Goal: Task Accomplishment & Management: Manage account settings

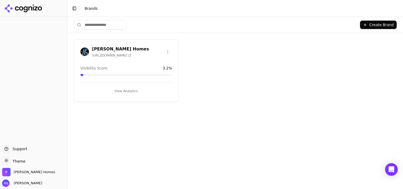
click at [134, 89] on button "View Analytics" at bounding box center [125, 91] width 91 height 8
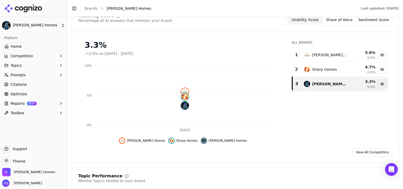
scroll to position [61, 0]
click at [369, 150] on link "View All Competitors" at bounding box center [372, 151] width 40 height 8
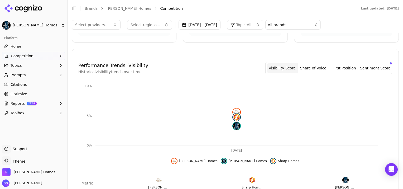
scroll to position [86, 0]
click at [20, 56] on span "Competition" at bounding box center [22, 55] width 23 height 5
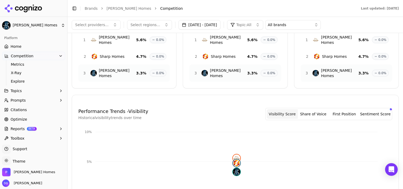
scroll to position [0, 0]
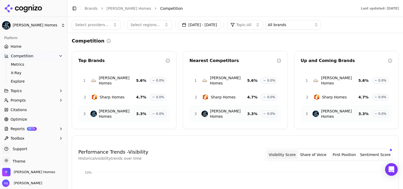
click at [110, 25] on button "Select providers..." at bounding box center [96, 24] width 49 height 9
click at [92, 25] on span "Select providers..." at bounding box center [91, 24] width 33 height 5
type input "*"
click at [159, 23] on button "Select regions..." at bounding box center [149, 24] width 45 height 9
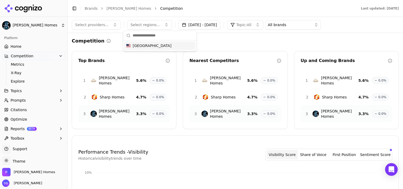
click at [159, 23] on button "Select regions..." at bounding box center [149, 24] width 45 height 9
click at [15, 101] on span "Prompts" at bounding box center [18, 100] width 15 height 5
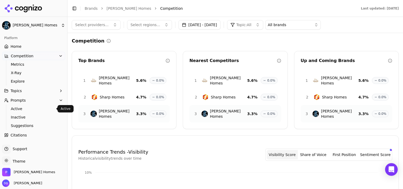
click at [18, 107] on span "Active" at bounding box center [34, 108] width 46 height 5
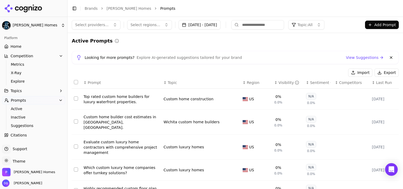
click at [110, 23] on button "Select providers..." at bounding box center [96, 24] width 49 height 9
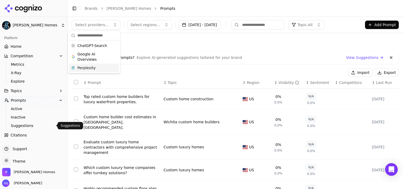
click at [22, 125] on span "Suggestions" at bounding box center [34, 125] width 46 height 5
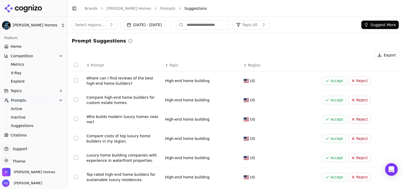
scroll to position [89, 0]
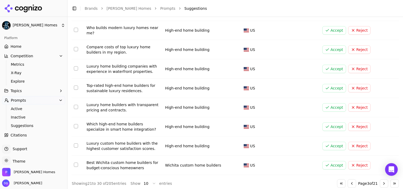
click at [348, 181] on button "Go to previous page" at bounding box center [352, 183] width 8 height 8
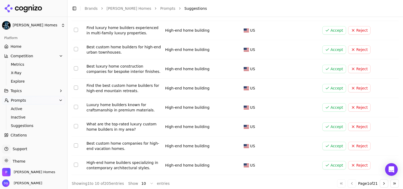
click at [380, 182] on button "Go to next page" at bounding box center [384, 183] width 8 height 8
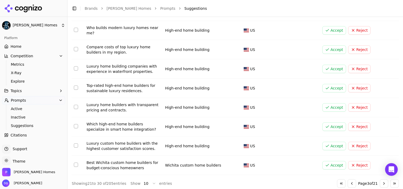
click at [380, 182] on button "Go to next page" at bounding box center [384, 183] width 8 height 8
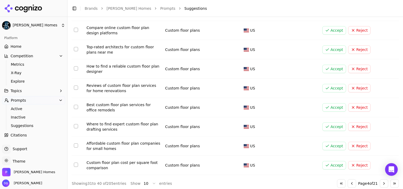
click at [380, 182] on button "Go to next page" at bounding box center [384, 183] width 8 height 8
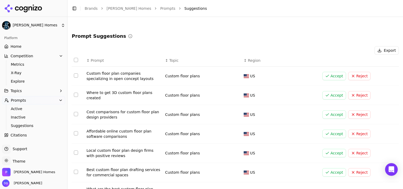
scroll to position [91, 0]
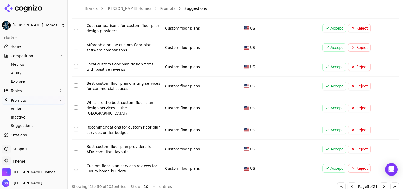
click at [337, 182] on button "Go to first page" at bounding box center [341, 186] width 8 height 8
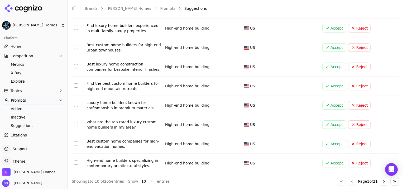
click at [337, 181] on div "Go to first page Go to previous page Page 1 of 21 Go to next page Go to last pa…" at bounding box center [368, 181] width 62 height 8
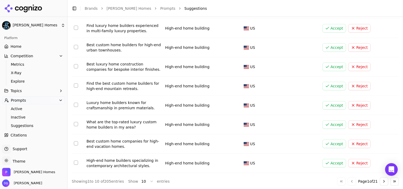
click at [337, 181] on div "Go to first page Go to previous page Page 1 of 21 Go to next page Go to last pa…" at bounding box center [368, 181] width 62 height 8
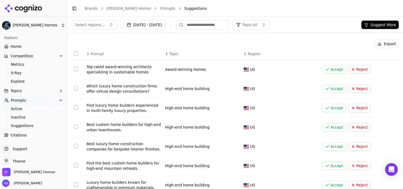
scroll to position [12, 0]
click at [269, 24] on button "Topic: All" at bounding box center [251, 24] width 36 height 9
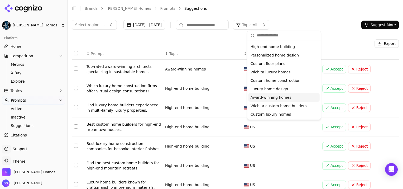
scroll to position [7, 0]
click at [32, 92] on button "Topics" at bounding box center [33, 90] width 63 height 8
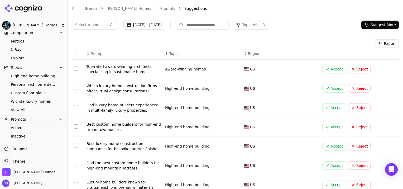
scroll to position [13, 0]
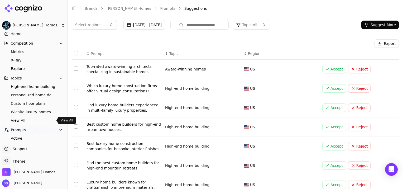
click at [19, 120] on span "View All" at bounding box center [34, 120] width 46 height 5
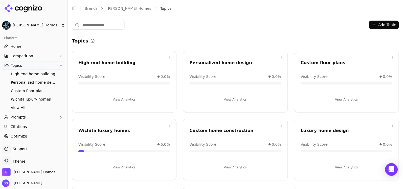
click at [380, 26] on button "Add Topic" at bounding box center [384, 25] width 30 height 8
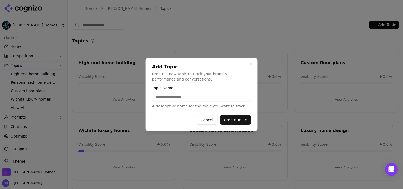
click at [182, 97] on input "Topic Name" at bounding box center [201, 96] width 99 height 9
type input "**********"
click at [236, 121] on button "Create Topic" at bounding box center [235, 119] width 31 height 9
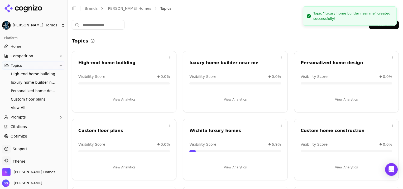
click at [383, 27] on button "Add Topic" at bounding box center [384, 25] width 30 height 8
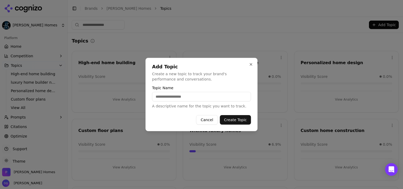
click at [195, 100] on input "Topic Name" at bounding box center [201, 96] width 99 height 9
type input "**********"
click at [239, 120] on button "Create Topic" at bounding box center [235, 119] width 31 height 9
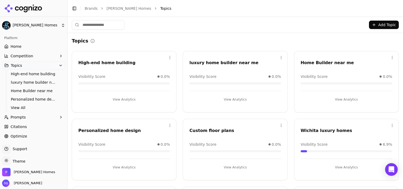
click at [377, 25] on button "Add Topic" at bounding box center [384, 25] width 30 height 8
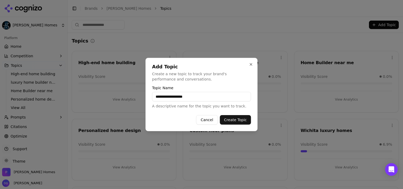
click at [157, 98] on input "**********" at bounding box center [201, 96] width 99 height 9
drag, startPoint x: 159, startPoint y: 98, endPoint x: 156, endPoint y: 96, distance: 3.2
click at [156, 96] on input "**********" at bounding box center [201, 96] width 99 height 9
click at [168, 97] on input "**********" at bounding box center [201, 96] width 99 height 9
type input "**********"
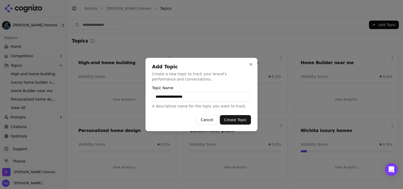
click at [239, 118] on button "Create Topic" at bounding box center [235, 119] width 31 height 9
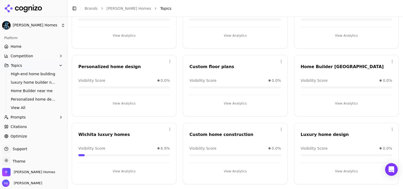
scroll to position [70, 0]
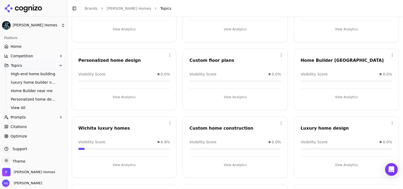
click at [151, 92] on div "View Analytics" at bounding box center [123, 94] width 91 height 13
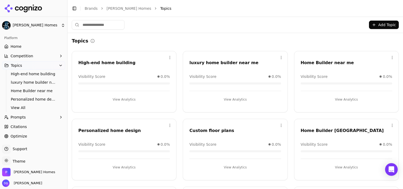
click at [381, 25] on button "Add Topic" at bounding box center [384, 25] width 30 height 8
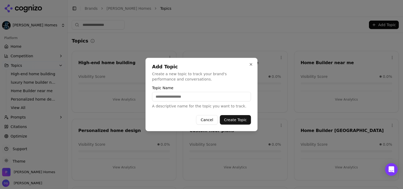
click at [198, 98] on input "Topic Name" at bounding box center [201, 96] width 99 height 9
click at [170, 98] on input "**********" at bounding box center [201, 96] width 99 height 9
click at [157, 98] on input "**********" at bounding box center [201, 96] width 99 height 9
type input "**********"
click at [241, 119] on button "Create Topic" at bounding box center [235, 119] width 31 height 9
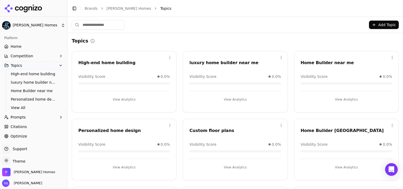
click at [384, 27] on button "Add Topic" at bounding box center [384, 25] width 30 height 8
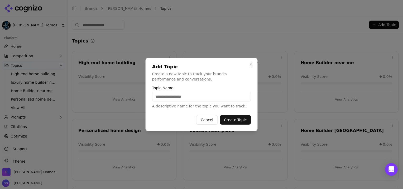
click at [194, 97] on input "Topic Name" at bounding box center [201, 96] width 99 height 9
click at [192, 90] on div "**********" at bounding box center [201, 97] width 99 height 23
click at [192, 98] on input "**********" at bounding box center [201, 96] width 99 height 9
click at [168, 97] on input "**********" at bounding box center [201, 96] width 99 height 9
click at [157, 97] on input "**********" at bounding box center [201, 96] width 99 height 9
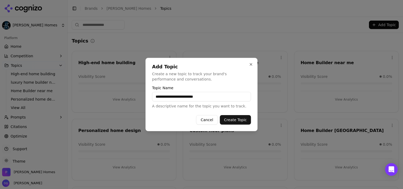
type input "**********"
click at [237, 120] on button "Create Topic" at bounding box center [235, 119] width 31 height 9
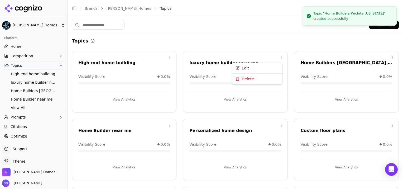
click at [279, 56] on html "[PERSON_NAME] Homes Platform Home Competition Topics High-end home building lux…" at bounding box center [201, 94] width 403 height 189
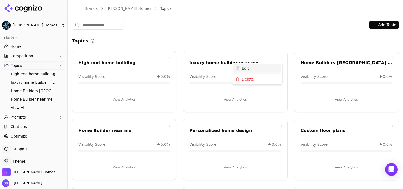
click at [246, 67] on div "Edit" at bounding box center [257, 68] width 48 height 8
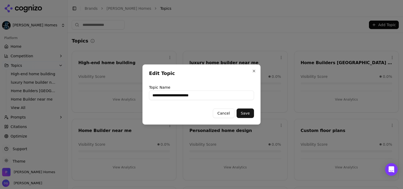
click at [153, 95] on input "**********" at bounding box center [201, 94] width 105 height 9
click at [166, 96] on input "**********" at bounding box center [201, 94] width 105 height 9
click at [189, 96] on input "**********" at bounding box center [201, 94] width 105 height 9
click at [190, 96] on input "**********" at bounding box center [201, 94] width 105 height 9
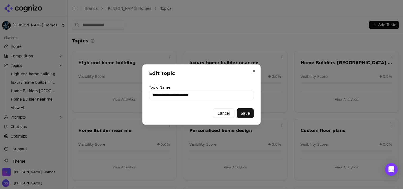
click at [248, 113] on button "Save" at bounding box center [245, 112] width 17 height 9
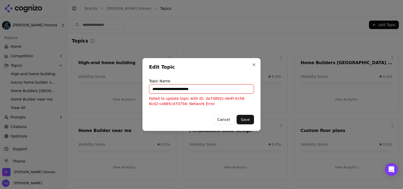
click at [244, 121] on button "Save" at bounding box center [245, 119] width 17 height 9
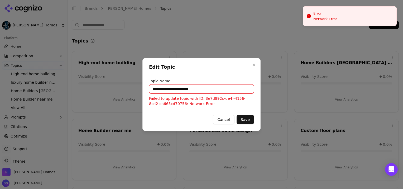
click at [206, 89] on input "**********" at bounding box center [201, 88] width 105 height 9
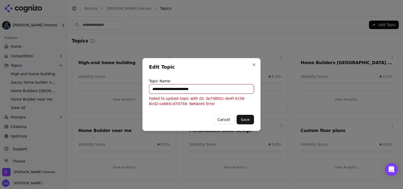
click at [229, 119] on button "Cancel" at bounding box center [223, 119] width 21 height 9
type input "**********"
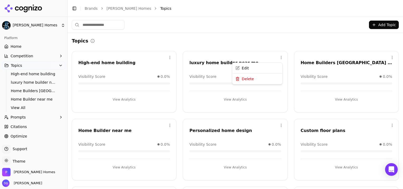
click at [277, 56] on html "[PERSON_NAME] Homes Platform Home Competition Topics High-end home building lux…" at bounding box center [201, 94] width 403 height 189
click at [250, 80] on div "Delete" at bounding box center [257, 79] width 48 height 8
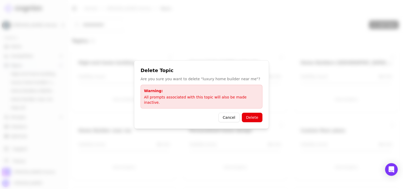
click at [252, 113] on button "Delete" at bounding box center [252, 117] width 21 height 9
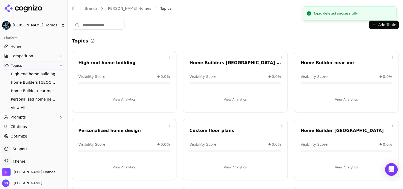
click at [382, 26] on button "Add Topic" at bounding box center [384, 25] width 30 height 8
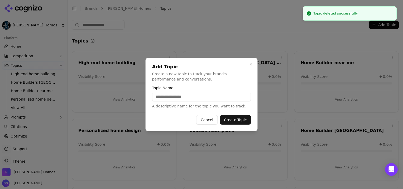
click at [187, 97] on input "Topic Name" at bounding box center [201, 96] width 99 height 9
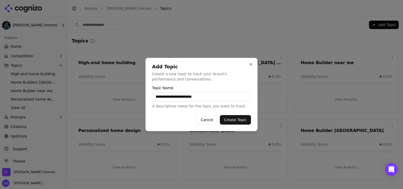
type input "**********"
click at [237, 120] on button "Create Topic" at bounding box center [235, 119] width 31 height 9
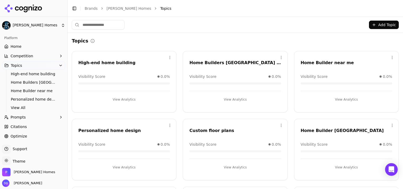
click at [379, 23] on button "Add Topic" at bounding box center [384, 25] width 30 height 8
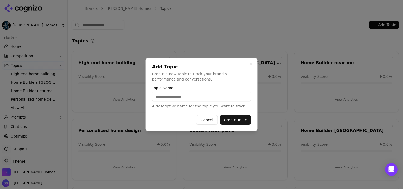
click at [199, 98] on input "Topic Name" at bounding box center [201, 96] width 99 height 9
type input "**********"
click at [238, 120] on button "Create Topic" at bounding box center [235, 119] width 31 height 9
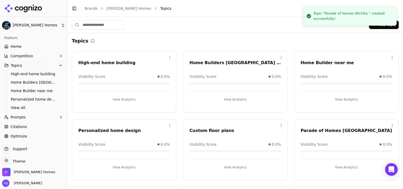
click at [31, 118] on button "Prompts" at bounding box center [33, 117] width 63 height 8
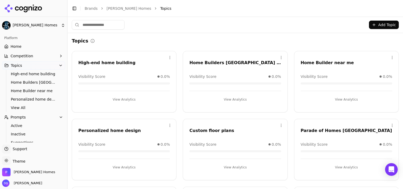
scroll to position [44, 0]
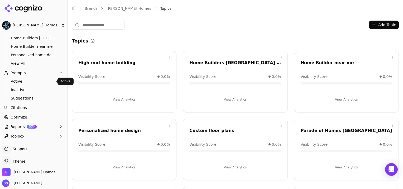
click at [27, 80] on span "Active" at bounding box center [34, 81] width 46 height 5
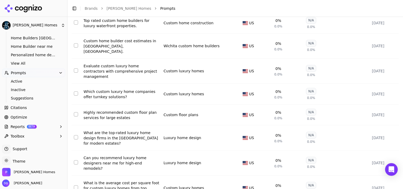
scroll to position [129, 0]
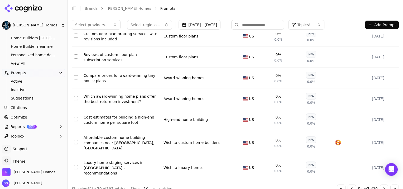
click at [380, 184] on button "Go to next page" at bounding box center [384, 188] width 8 height 8
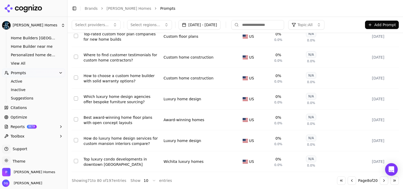
click at [348, 181] on button "Go to previous page" at bounding box center [352, 180] width 8 height 8
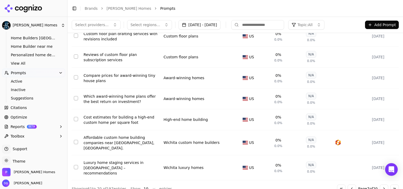
click at [380, 184] on button "Go to next page" at bounding box center [384, 188] width 8 height 8
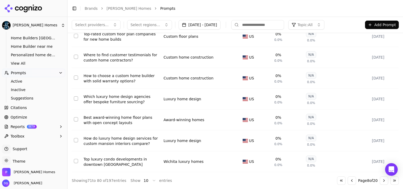
click at [380, 181] on button "Go to next page" at bounding box center [384, 180] width 8 height 8
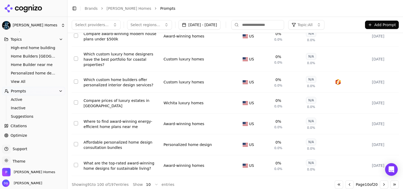
scroll to position [27, 0]
click at [20, 98] on span "Active" at bounding box center [34, 98] width 46 height 5
click at [20, 98] on html "[PERSON_NAME] Homes Platform Home Competition Topics High-end home building Hom…" at bounding box center [201, 94] width 403 height 189
click at [77, 79] on button "Select row 96" at bounding box center [76, 81] width 4 height 4
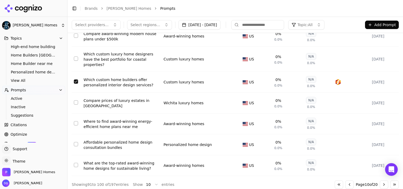
click at [77, 79] on button "Select row 96" at bounding box center [76, 81] width 4 height 4
click at [26, 107] on span "Inactive" at bounding box center [34, 106] width 46 height 5
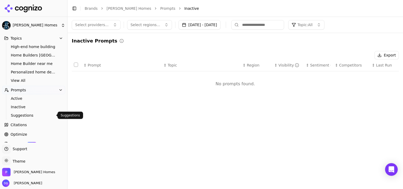
click at [26, 115] on span "Suggestions" at bounding box center [34, 115] width 46 height 5
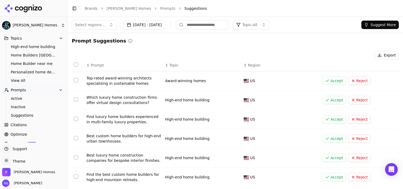
click at [329, 100] on button "Accept" at bounding box center [334, 100] width 24 height 8
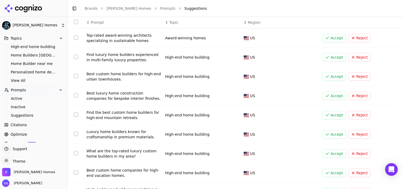
scroll to position [43, 0]
click at [330, 134] on button "Accept" at bounding box center [334, 133] width 24 height 8
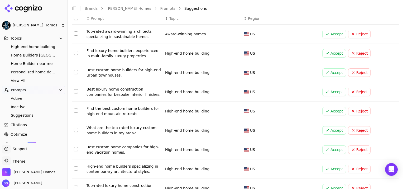
scroll to position [47, 0]
click at [330, 130] on button "Accept" at bounding box center [334, 130] width 24 height 8
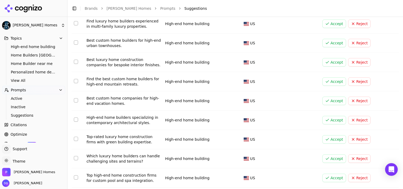
scroll to position [76, 0]
click at [330, 139] on button "Accept" at bounding box center [334, 139] width 24 height 8
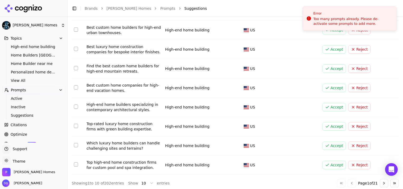
scroll to position [91, 0]
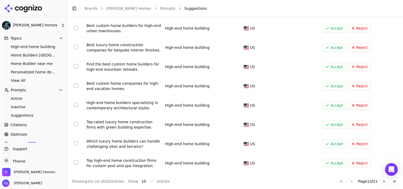
click at [380, 179] on button "Go to next page" at bounding box center [384, 181] width 8 height 8
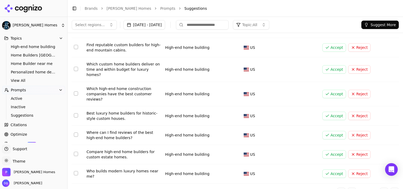
scroll to position [89, 0]
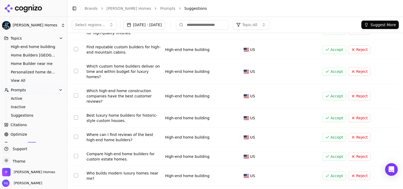
click at [330, 171] on button "Accept" at bounding box center [334, 175] width 24 height 8
click at [335, 171] on button "Accept" at bounding box center [334, 175] width 24 height 8
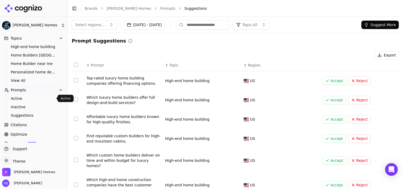
click at [19, 98] on span "Active" at bounding box center [34, 98] width 46 height 5
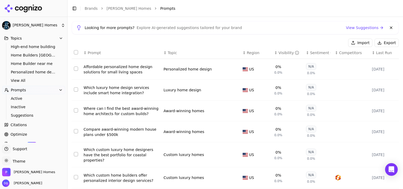
scroll to position [30, 0]
click at [76, 68] on button "Select row 91" at bounding box center [76, 68] width 4 height 4
click at [75, 110] on button "Select row 93" at bounding box center [76, 110] width 4 height 4
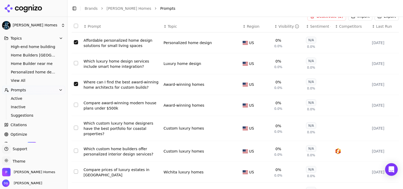
scroll to position [57, 0]
click at [75, 104] on button "Select row 94" at bounding box center [76, 104] width 4 height 4
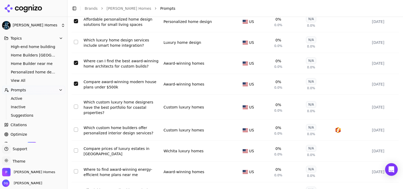
scroll to position [79, 0]
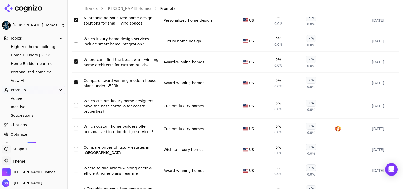
click at [76, 104] on button "Select row 95" at bounding box center [76, 105] width 4 height 4
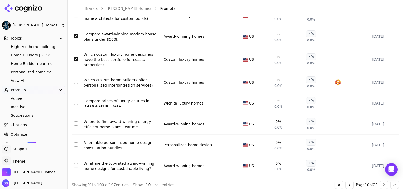
scroll to position [125, 0]
click at [75, 121] on button "Select row 98" at bounding box center [76, 123] width 4 height 4
click at [76, 142] on button "Select row 99" at bounding box center [76, 144] width 4 height 4
click at [75, 163] on button "Select row 100" at bounding box center [76, 165] width 4 height 4
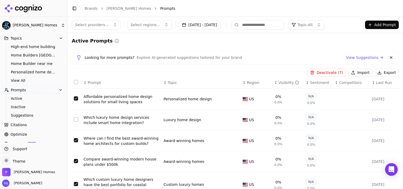
click at [329, 73] on button "Deactivate ( 7 )" at bounding box center [326, 72] width 38 height 8
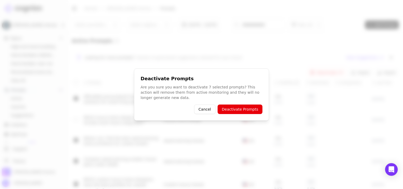
click at [258, 108] on button "Deactivate Prompts" at bounding box center [240, 108] width 45 height 9
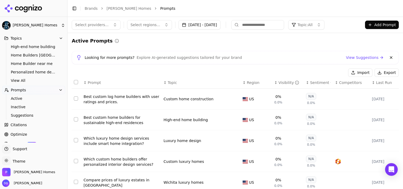
scroll to position [125, 0]
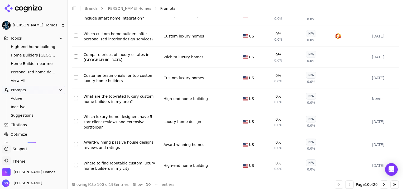
click at [76, 142] on button "Select row 99" at bounding box center [76, 144] width 4 height 4
click at [75, 119] on button "Select row 98" at bounding box center [76, 121] width 4 height 4
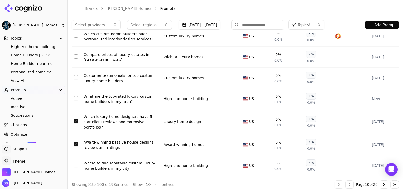
scroll to position [0, 0]
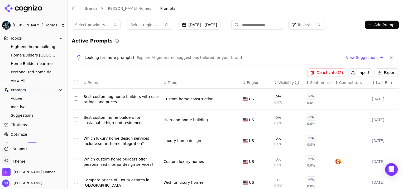
click at [325, 70] on button "Deactivate ( 2 )" at bounding box center [326, 72] width 38 height 8
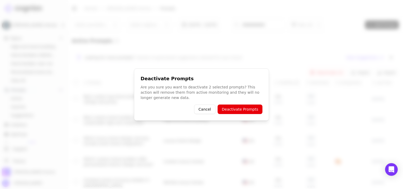
click at [249, 105] on button "Deactivate Prompts" at bounding box center [240, 108] width 45 height 9
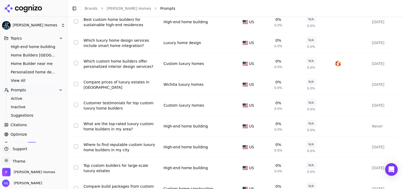
scroll to position [125, 0]
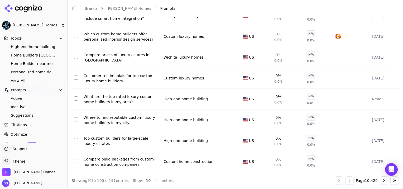
click at [76, 162] on button "Select row 100" at bounding box center [76, 161] width 4 height 4
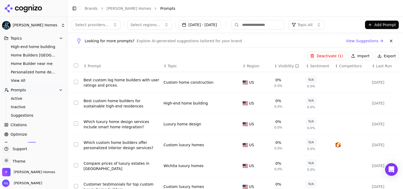
scroll to position [11, 0]
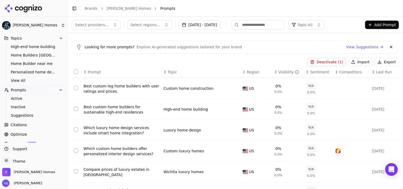
click at [333, 60] on button "Deactivate ( 1 )" at bounding box center [326, 62] width 38 height 8
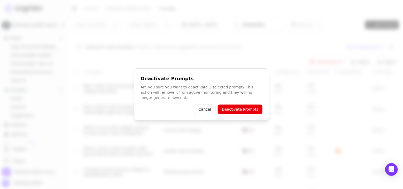
click at [241, 109] on button "Deactivate Prompts" at bounding box center [240, 108] width 45 height 9
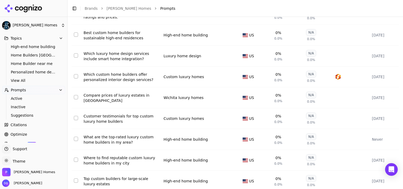
scroll to position [125, 0]
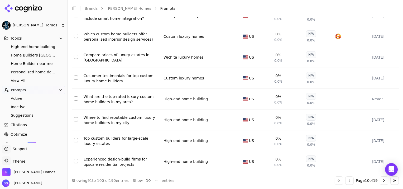
click at [76, 161] on button "Select row 100" at bounding box center [76, 161] width 4 height 4
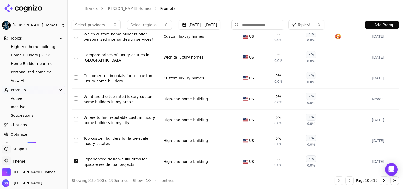
scroll to position [0, 0]
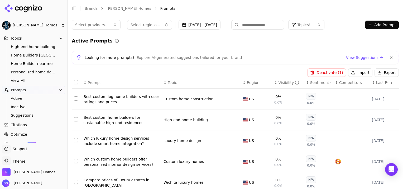
click at [331, 72] on button "Deactivate ( 1 )" at bounding box center [326, 72] width 38 height 8
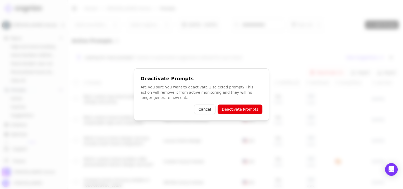
click at [244, 108] on button "Deactivate Prompts" at bounding box center [240, 108] width 45 height 9
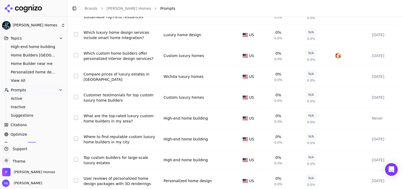
scroll to position [125, 0]
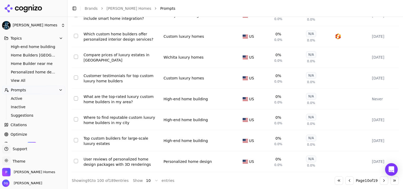
click at [380, 180] on button "Go to next page" at bounding box center [384, 180] width 8 height 8
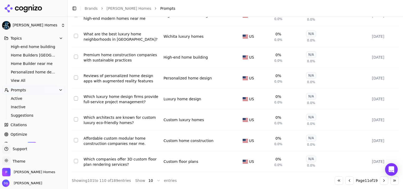
click at [339, 179] on button "Go to first page" at bounding box center [339, 180] width 8 height 8
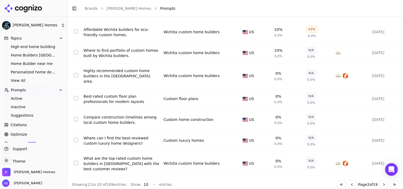
scroll to position [129, 0]
click at [381, 181] on button "Go to next page" at bounding box center [384, 184] width 8 height 8
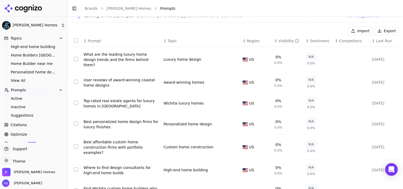
scroll to position [42, 0]
click at [42, 95] on link "Active" at bounding box center [34, 98] width 50 height 7
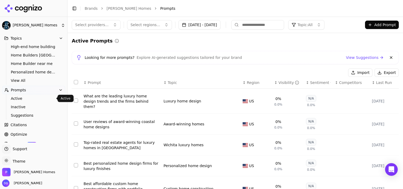
click at [19, 98] on span "Active" at bounding box center [34, 98] width 46 height 5
click at [19, 98] on html "[PERSON_NAME] Homes Platform Home Competition Topics High-end home building Hom…" at bounding box center [201, 94] width 403 height 189
